Goal: Task Accomplishment & Management: Manage account settings

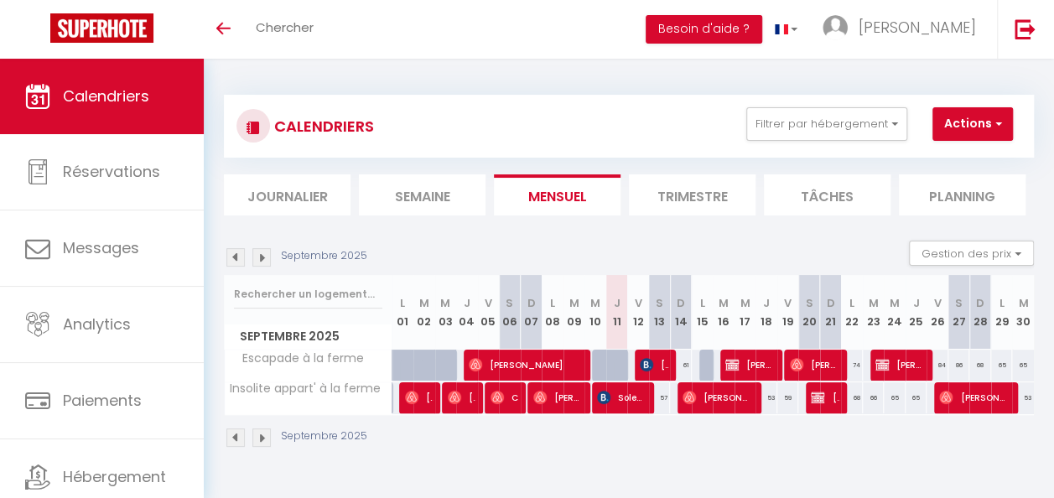
click at [683, 192] on li "Trimestre" at bounding box center [692, 194] width 127 height 41
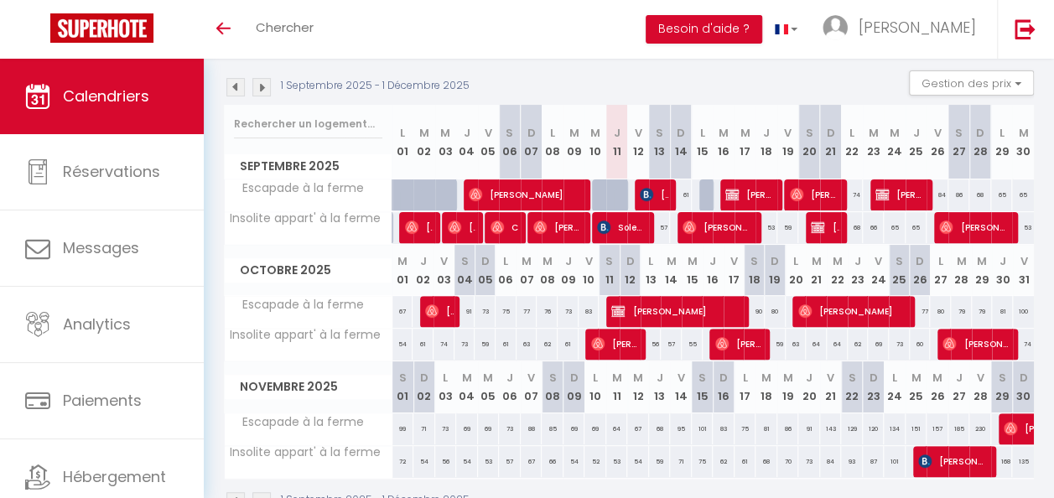
scroll to position [146, 0]
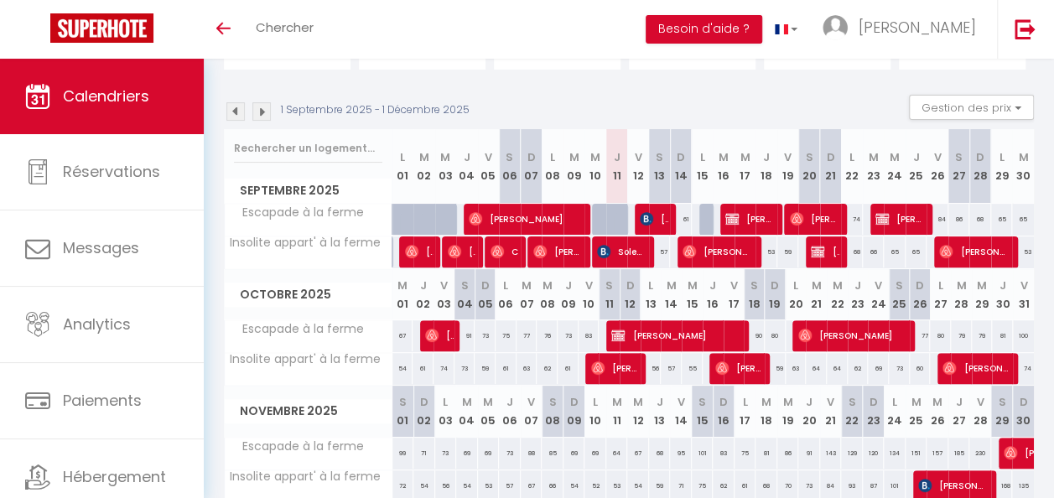
click at [266, 114] on img at bounding box center [261, 111] width 18 height 18
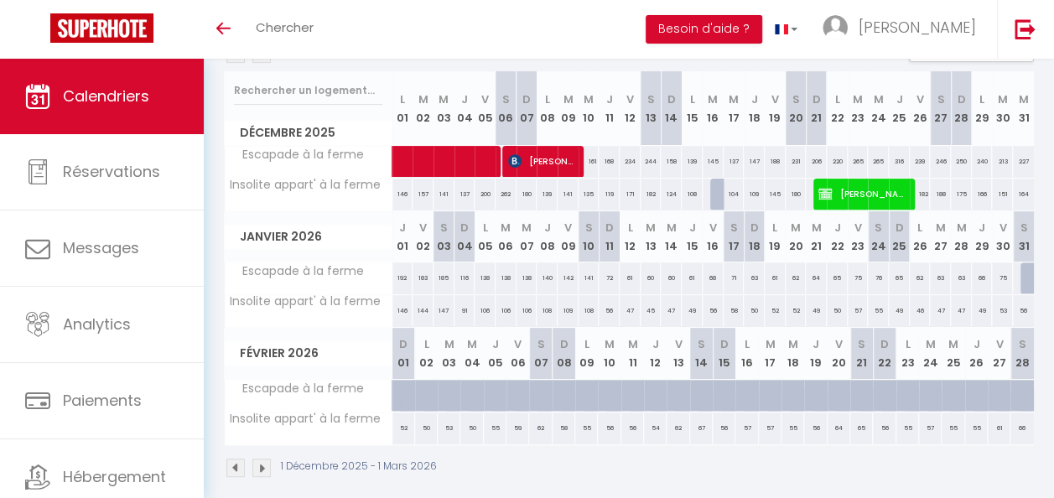
scroll to position [230, 0]
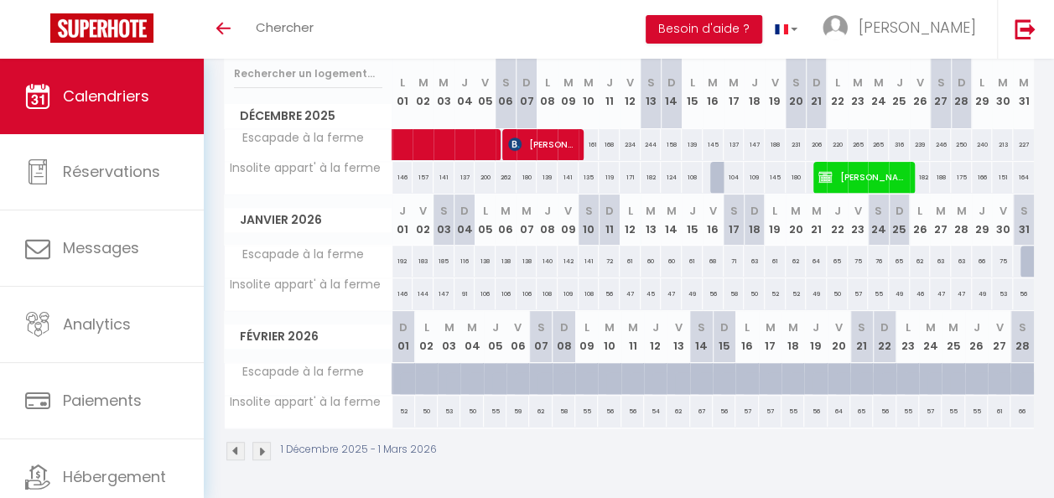
click at [1020, 253] on div at bounding box center [1030, 262] width 21 height 32
type input "76"
type input "[DATE]"
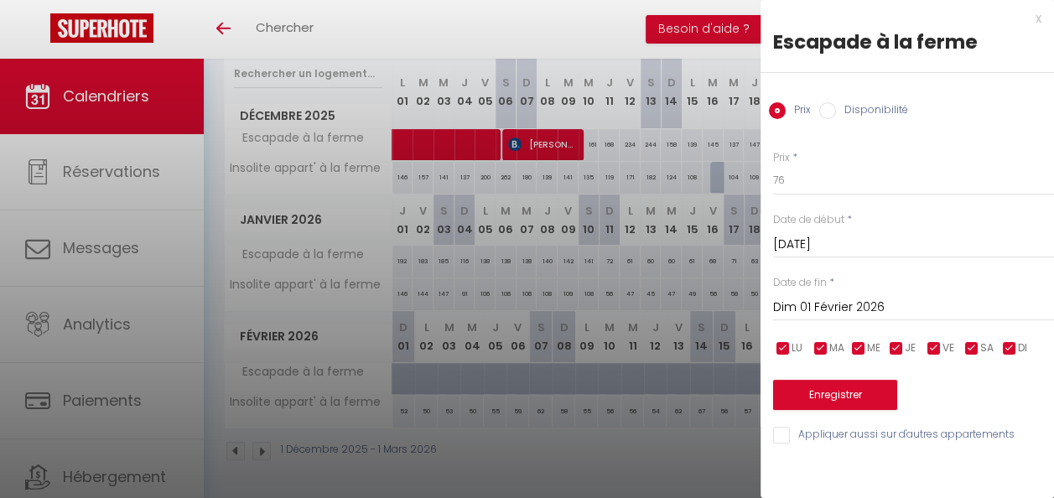
click at [843, 306] on input "Dim 01 Février 2026" at bounding box center [913, 308] width 281 height 22
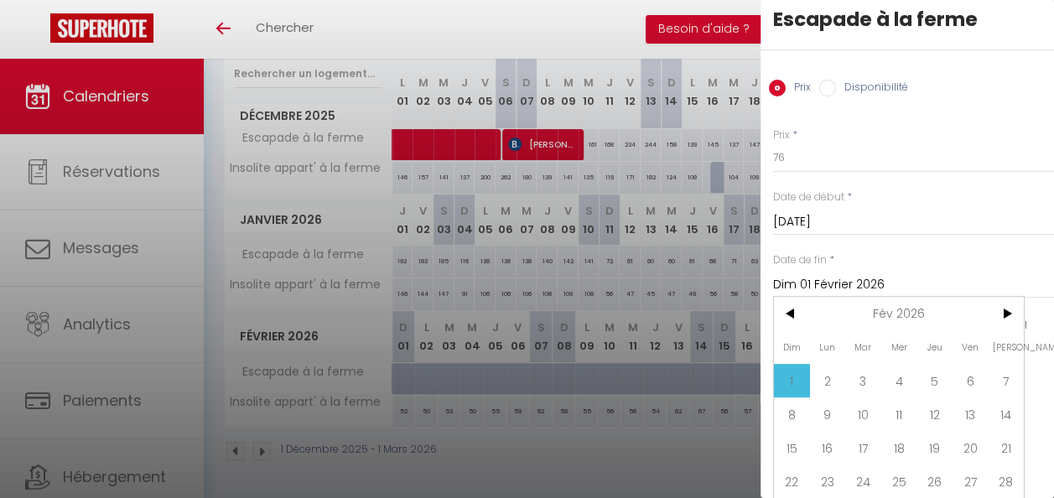
scroll to position [35, 0]
click at [976, 469] on span "27" at bounding box center [970, 481] width 36 height 34
type input "Ven 27 Février 2026"
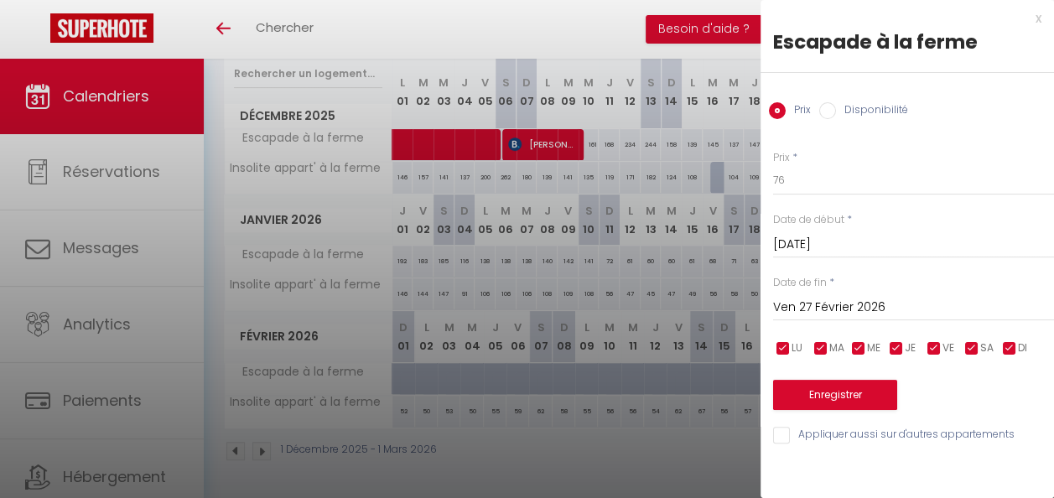
scroll to position [0, 0]
click at [825, 117] on input "Disponibilité" at bounding box center [827, 110] width 17 height 17
radio input "true"
radio input "false"
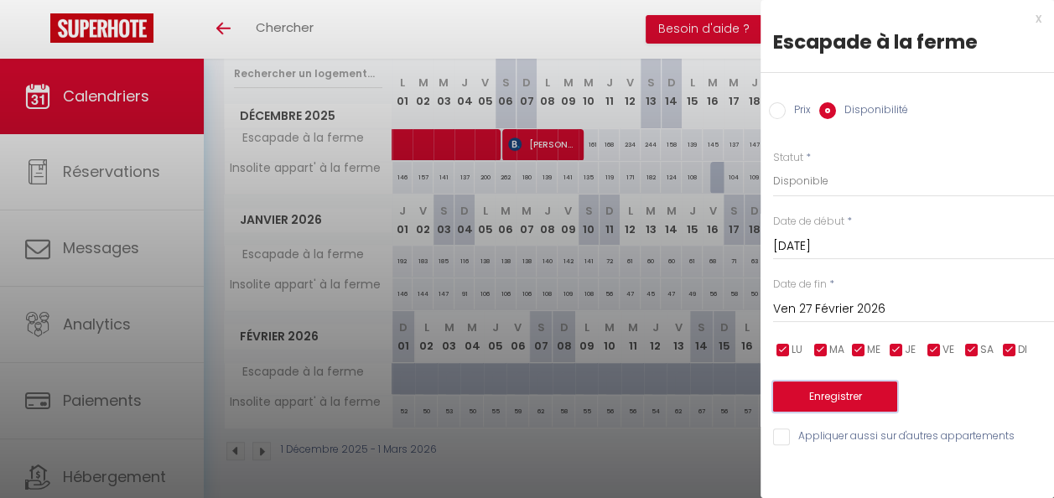
click at [832, 394] on button "Enregistrer" at bounding box center [835, 396] width 124 height 30
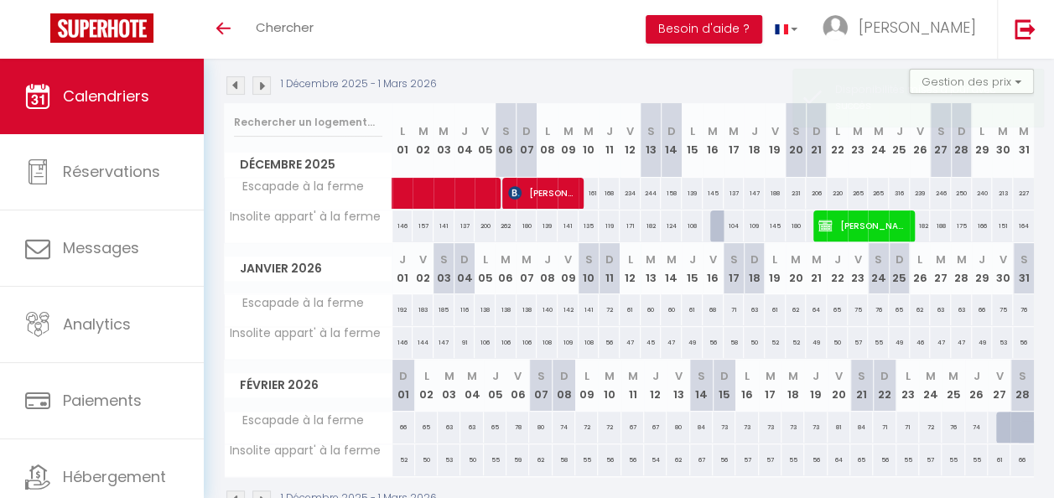
scroll to position [146, 0]
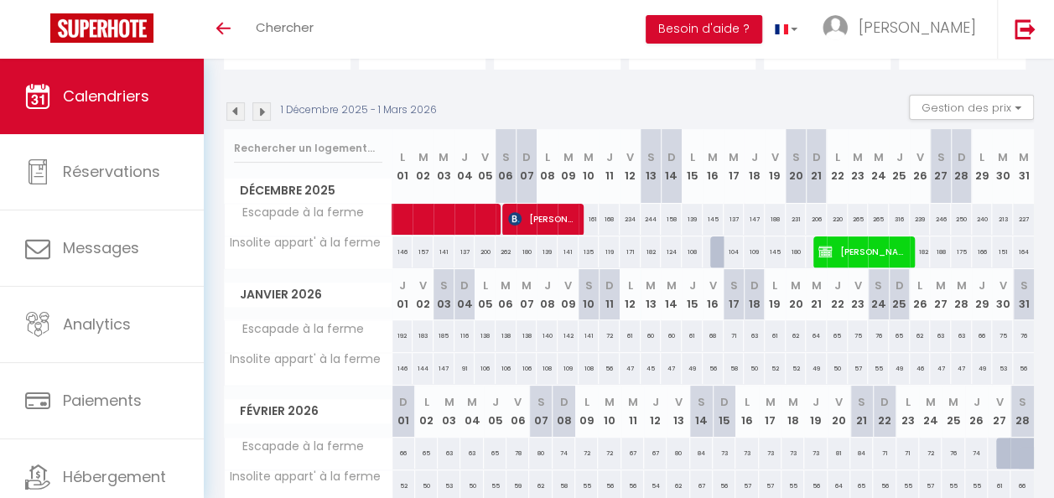
click at [236, 109] on img at bounding box center [235, 111] width 18 height 18
